Goal: Book appointment/travel/reservation

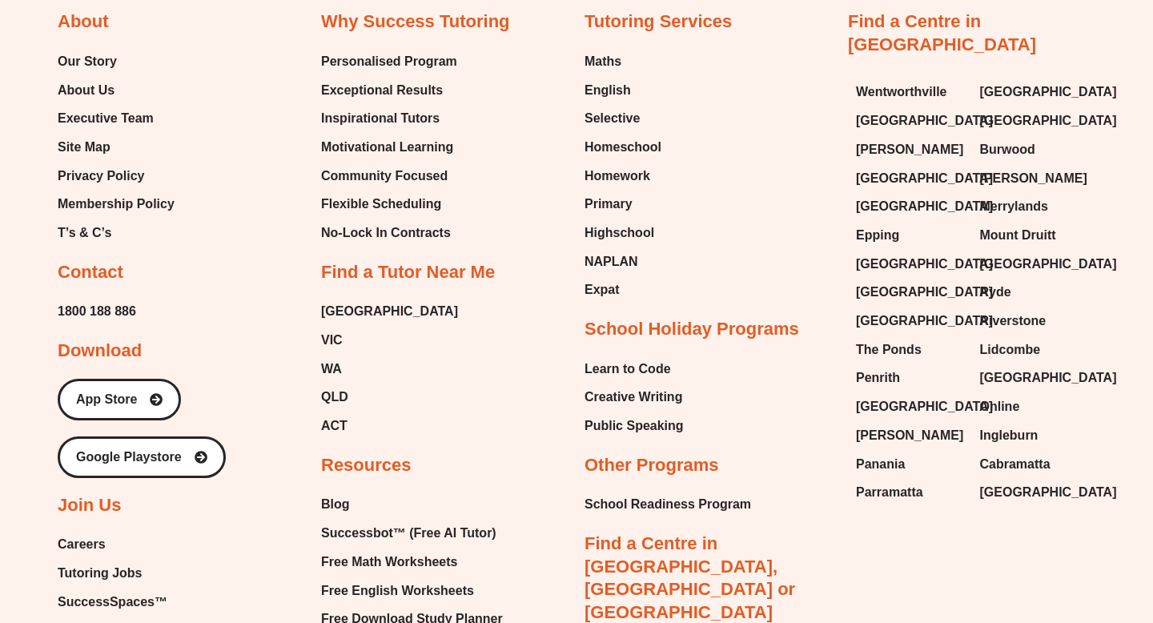
scroll to position [8775, 0]
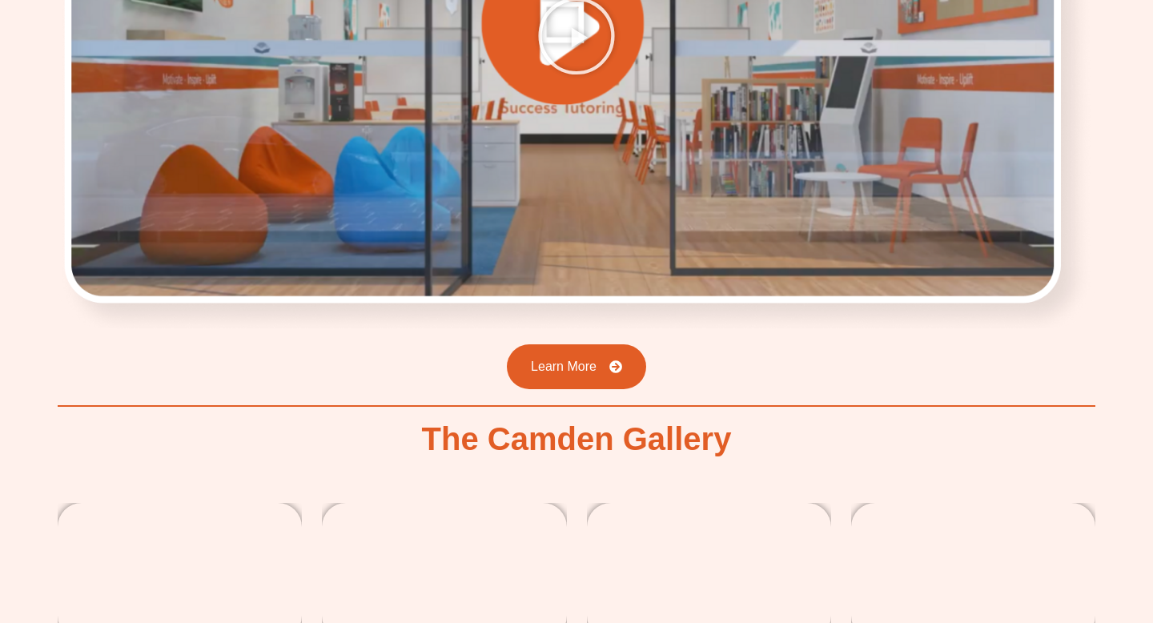
scroll to position [2576, 0]
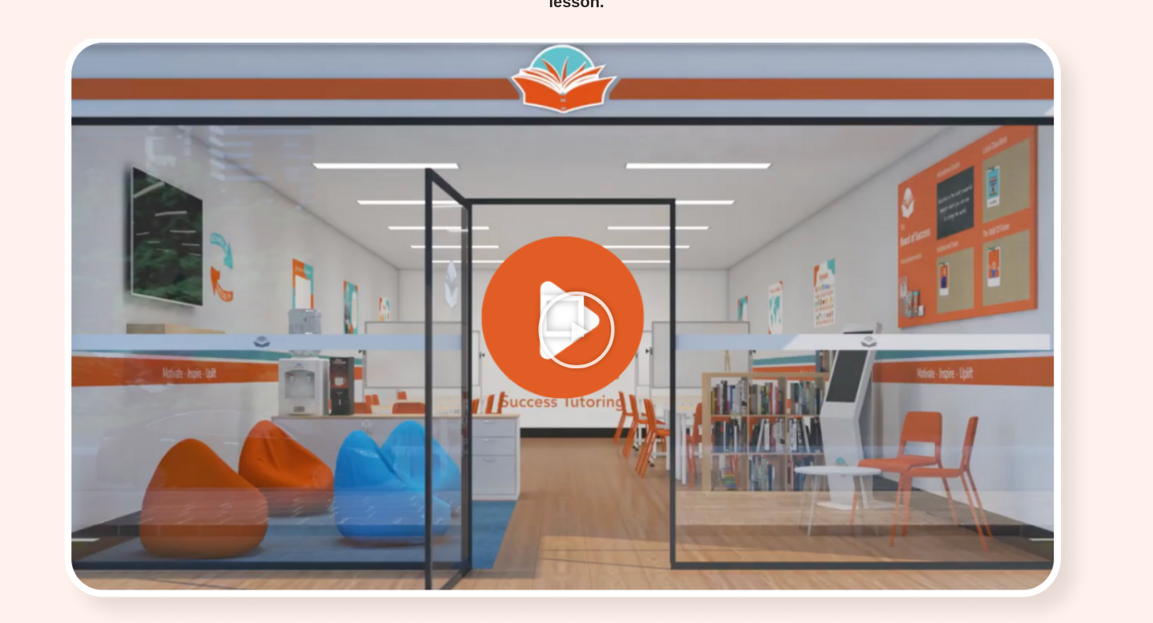
scroll to position [2010, 0]
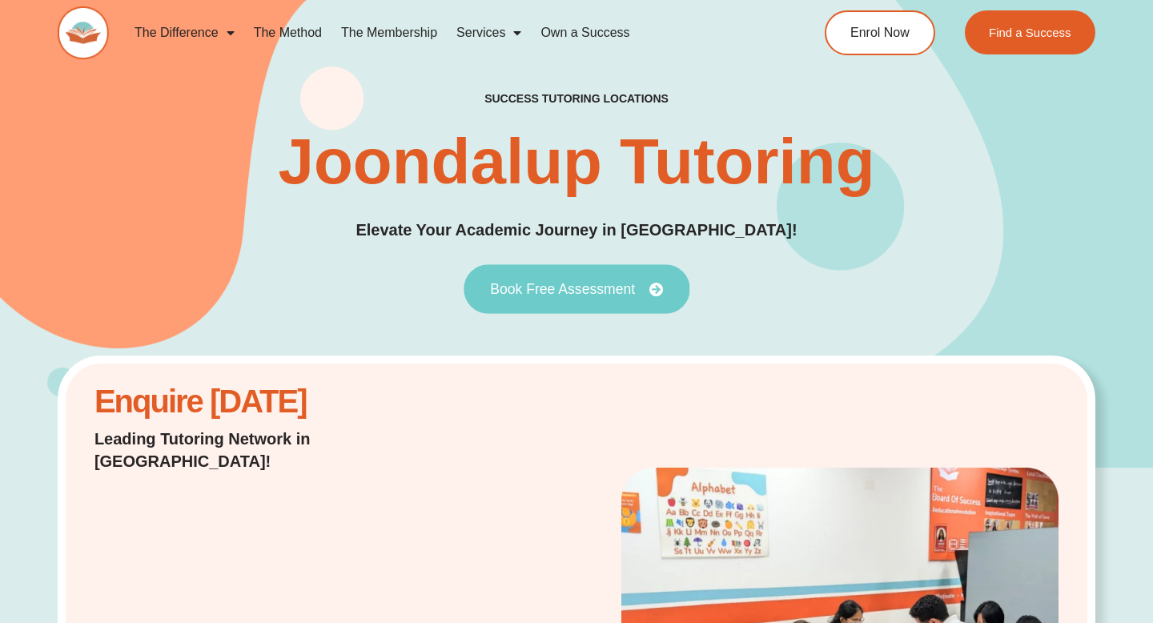
click at [617, 295] on span "Book Free Assessment" at bounding box center [562, 289] width 145 height 14
click at [500, 290] on span "Book Free Assessment" at bounding box center [562, 289] width 145 height 14
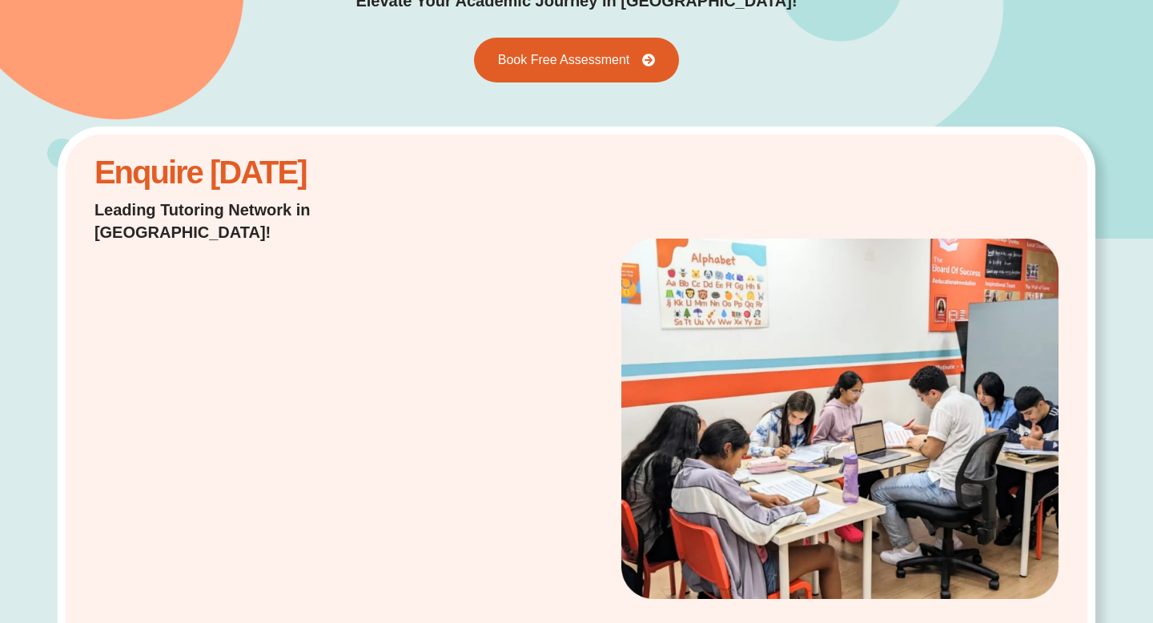
scroll to position [275, 0]
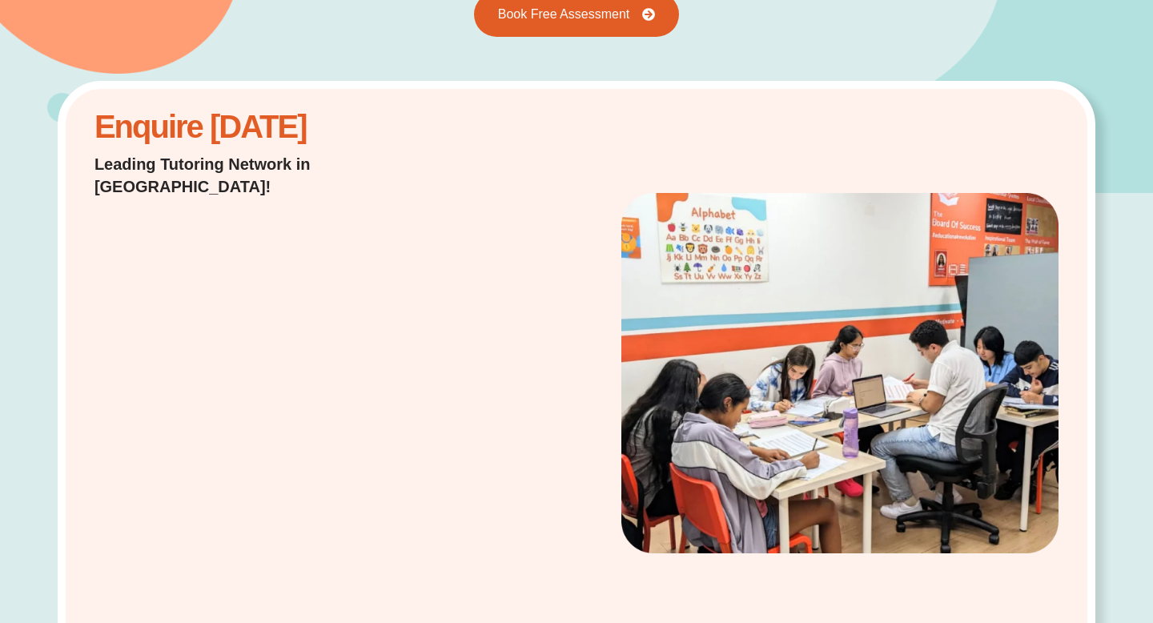
click at [432, 391] on div "Enquire Today Leading Tutoring Network in Australia!" at bounding box center [266, 373] width 360 height 528
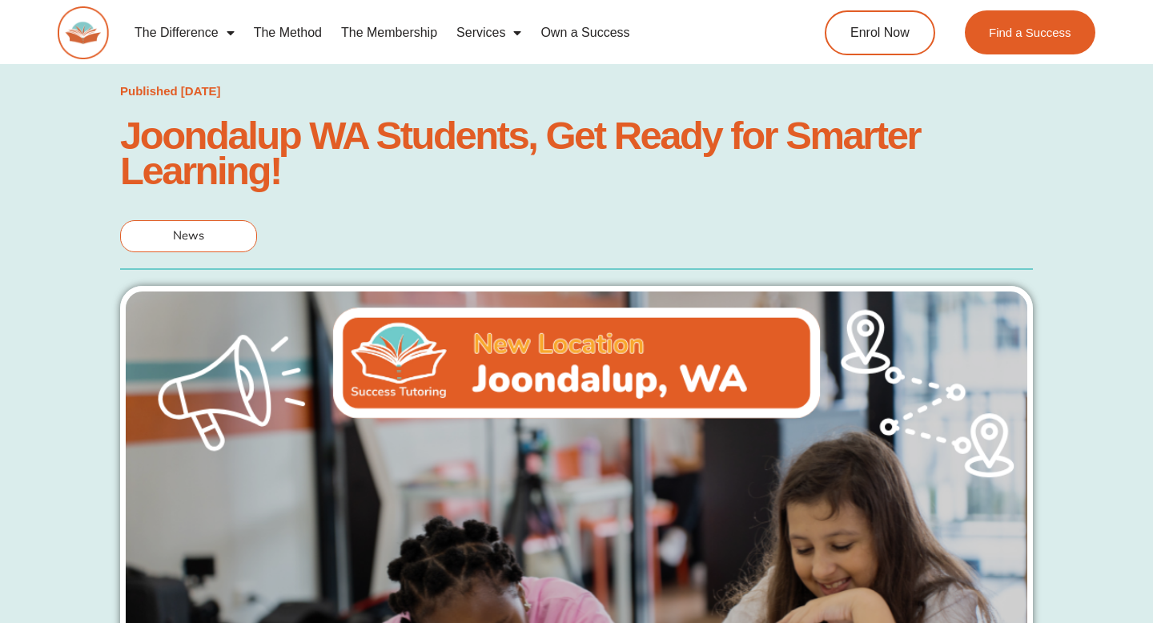
scroll to position [1045, 0]
